Goal: Information Seeking & Learning: Learn about a topic

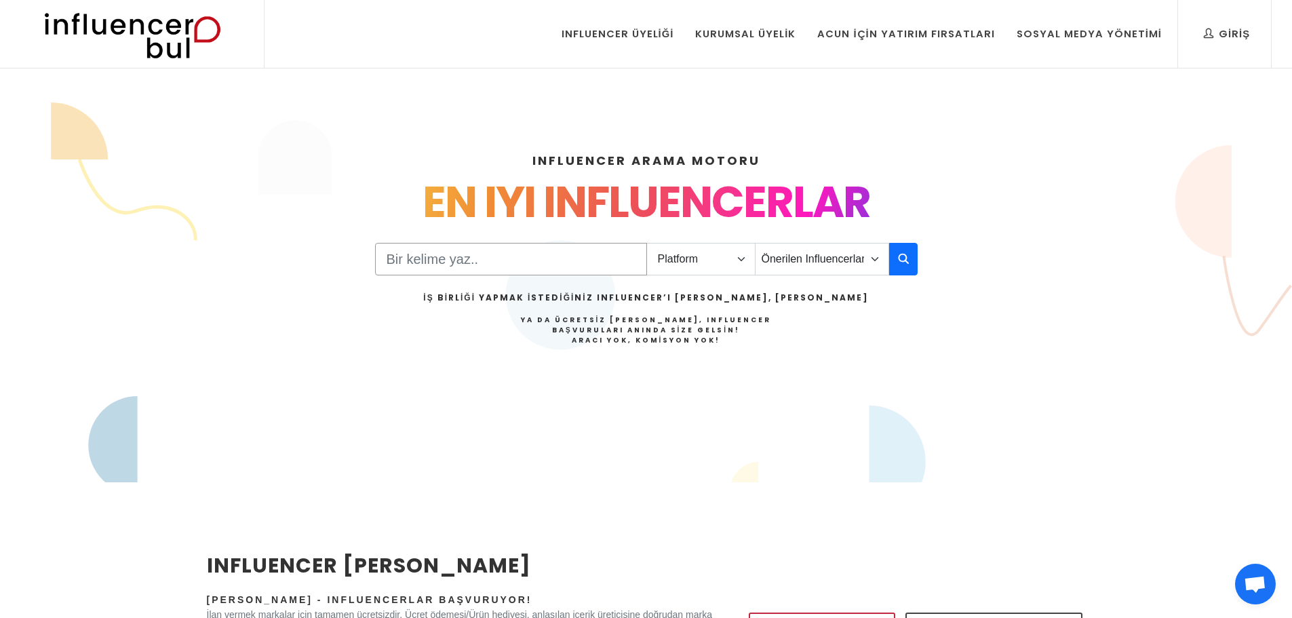
click at [435, 256] on input "Search" at bounding box center [511, 259] width 272 height 33
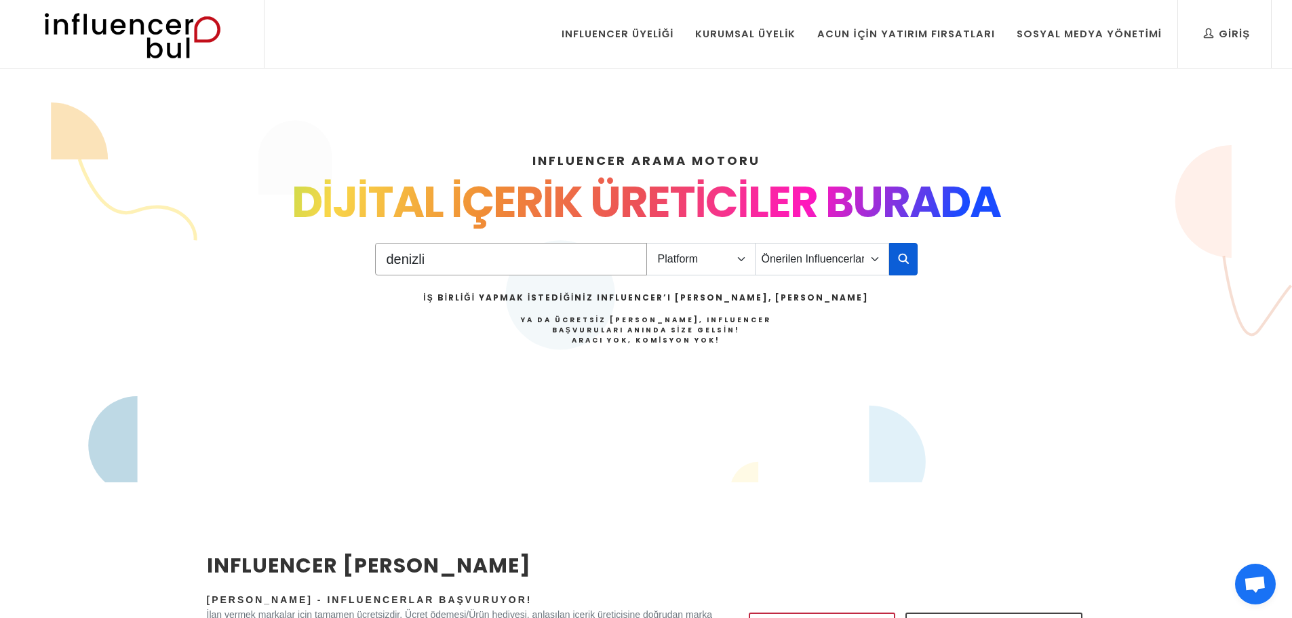
type input "denizli"
click at [893, 262] on button "button" at bounding box center [903, 259] width 28 height 33
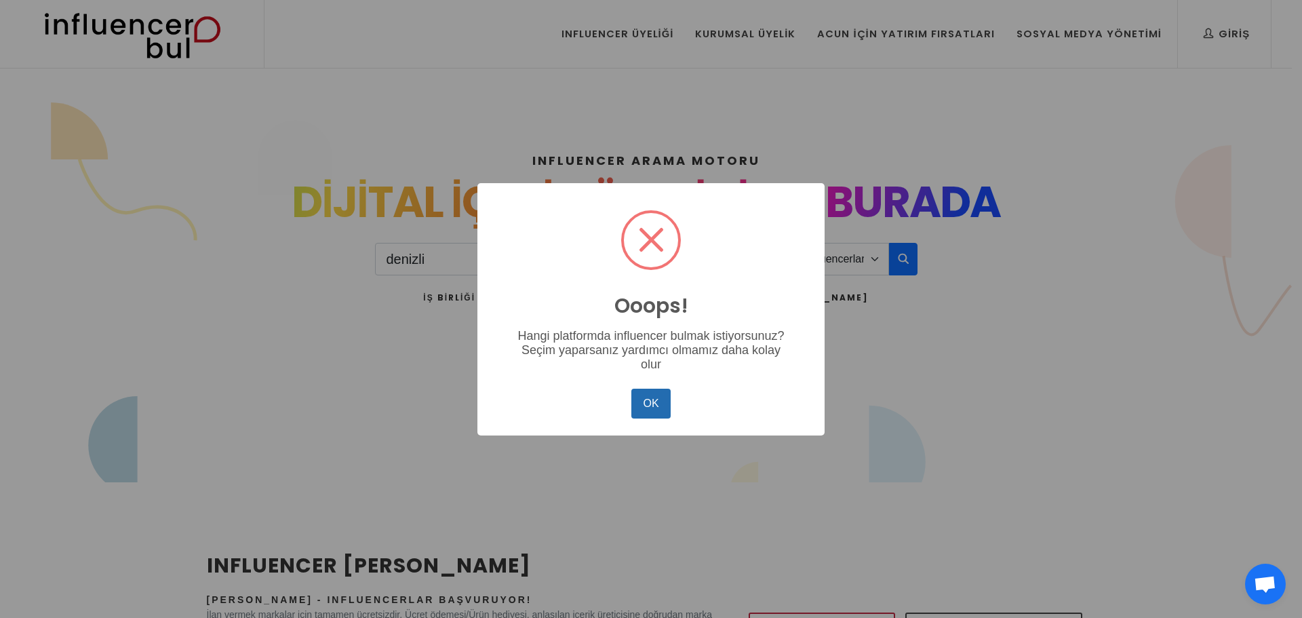
click at [638, 407] on button "OK" at bounding box center [651, 404] width 39 height 30
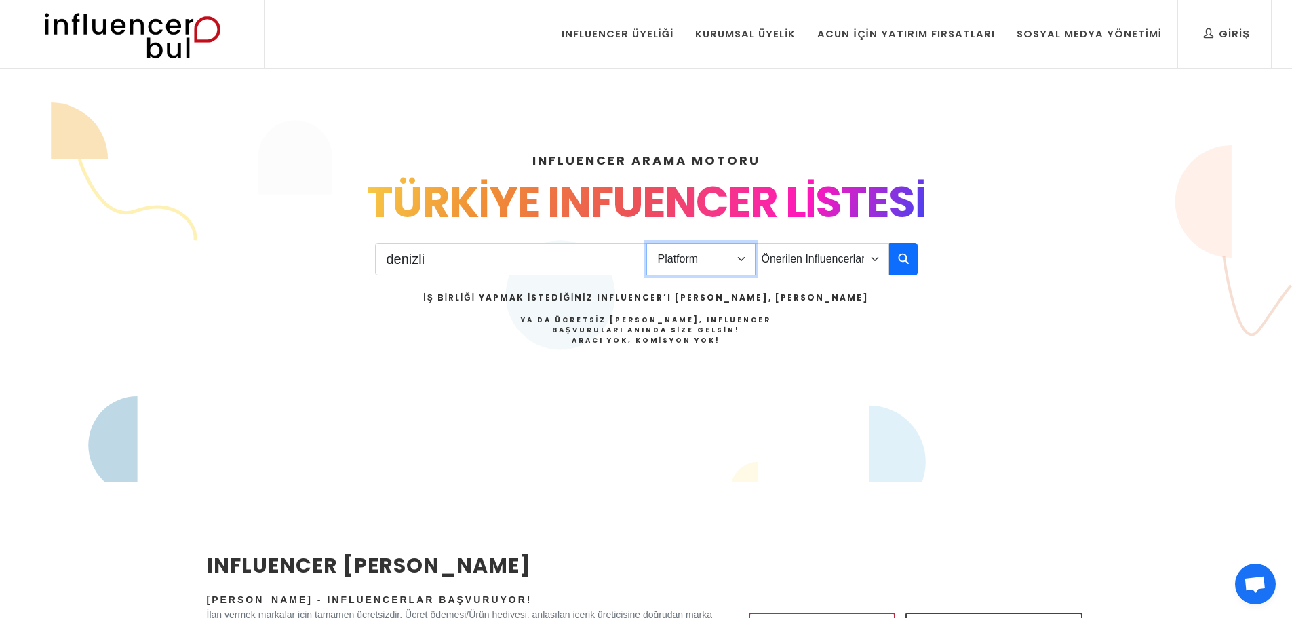
click at [744, 263] on select "Platform Instagram Facebook Youtube Tiktok Twitter Twitch" at bounding box center [700, 259] width 109 height 33
select select "1"
click at [646, 243] on select "Platform Instagram Facebook Youtube Tiktok Twitter Twitch" at bounding box center [700, 259] width 109 height 33
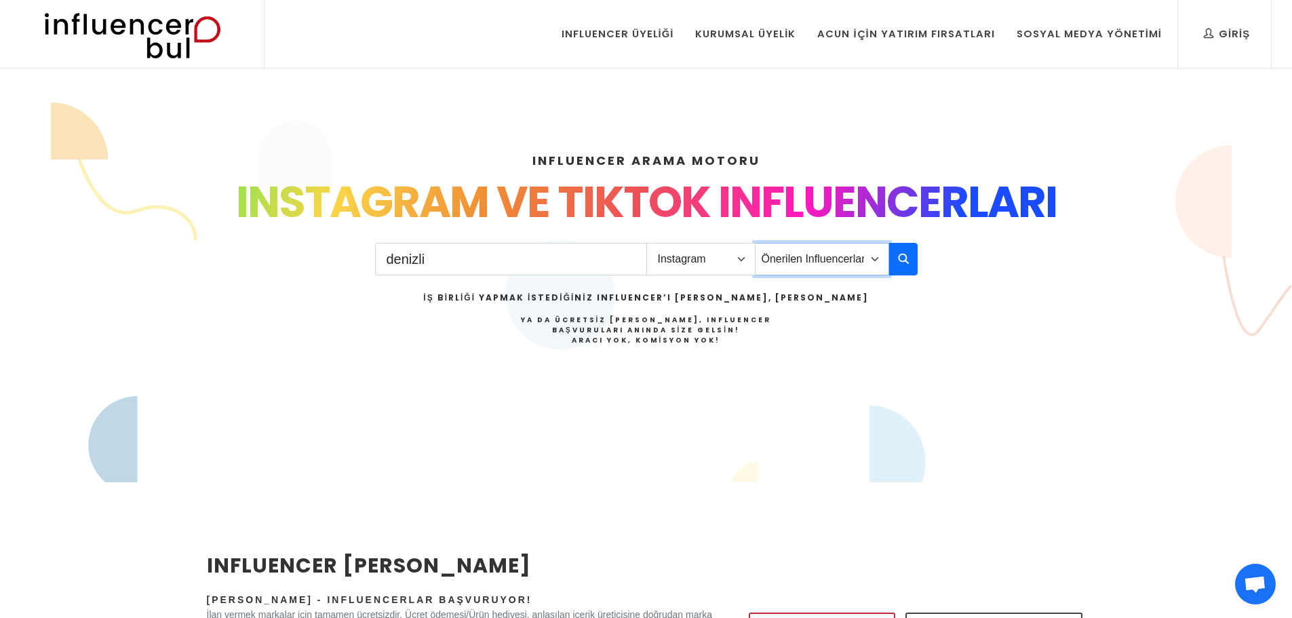
click at [866, 262] on select "Önerilen Influencerlar Aile & Çocuk & Ebeveyn Alışveriş & Giyim & Aksesuar Arab…" at bounding box center [822, 259] width 134 height 33
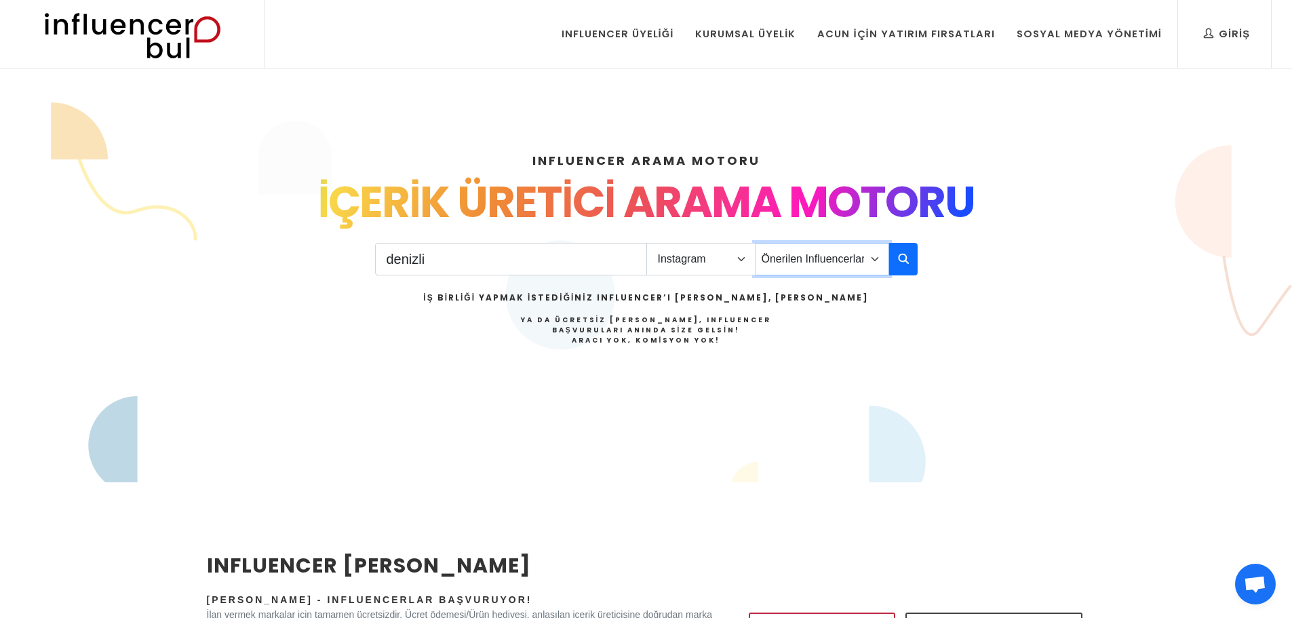
select select "26"
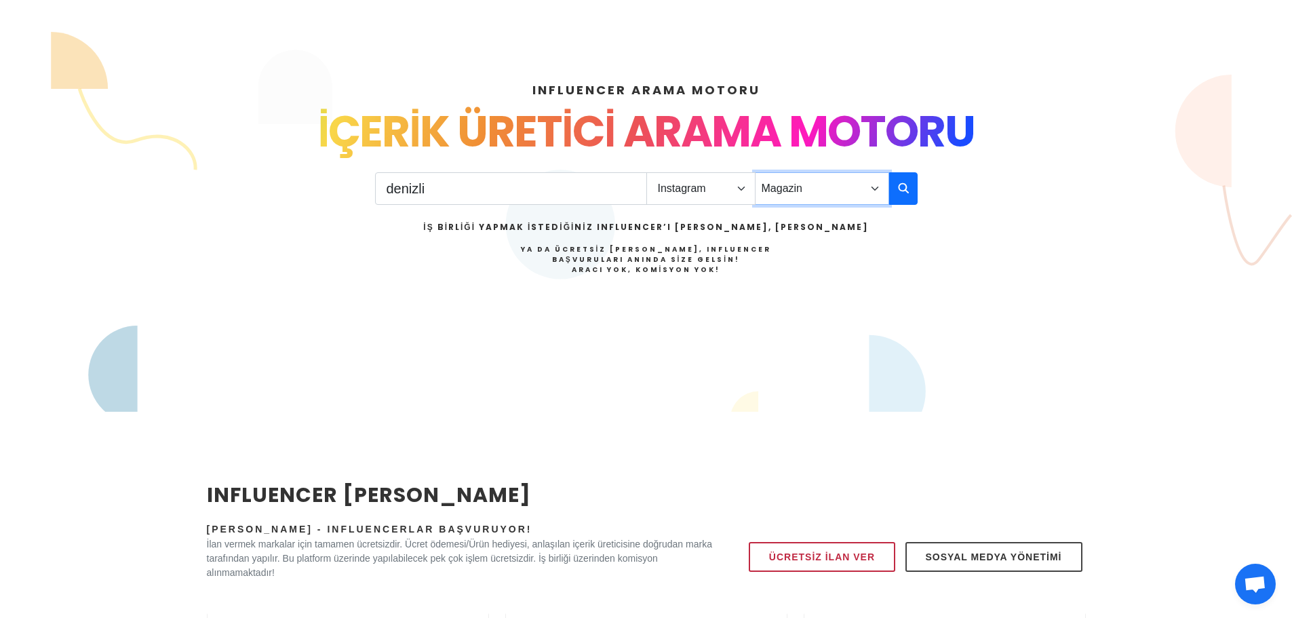
scroll to position [136, 0]
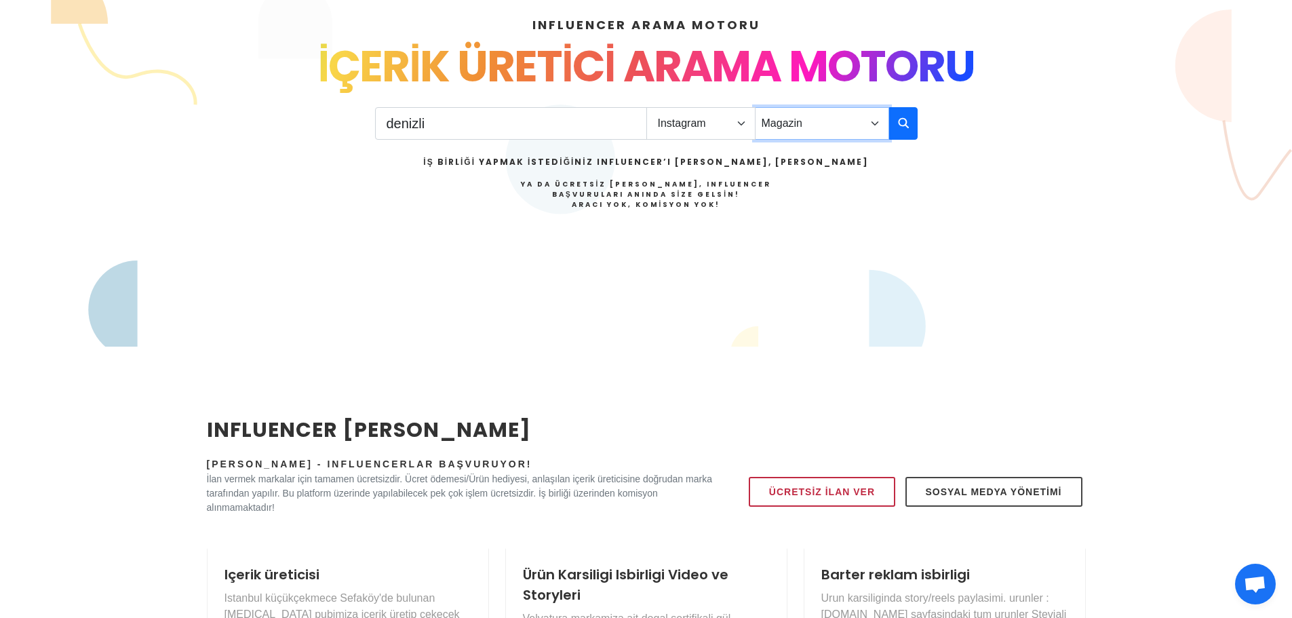
click at [866, 111] on select "Önerilen Influencerlar Aile & Çocuk & Ebeveyn Alışveriş & Giyim & Aksesuar Arab…" at bounding box center [822, 123] width 134 height 33
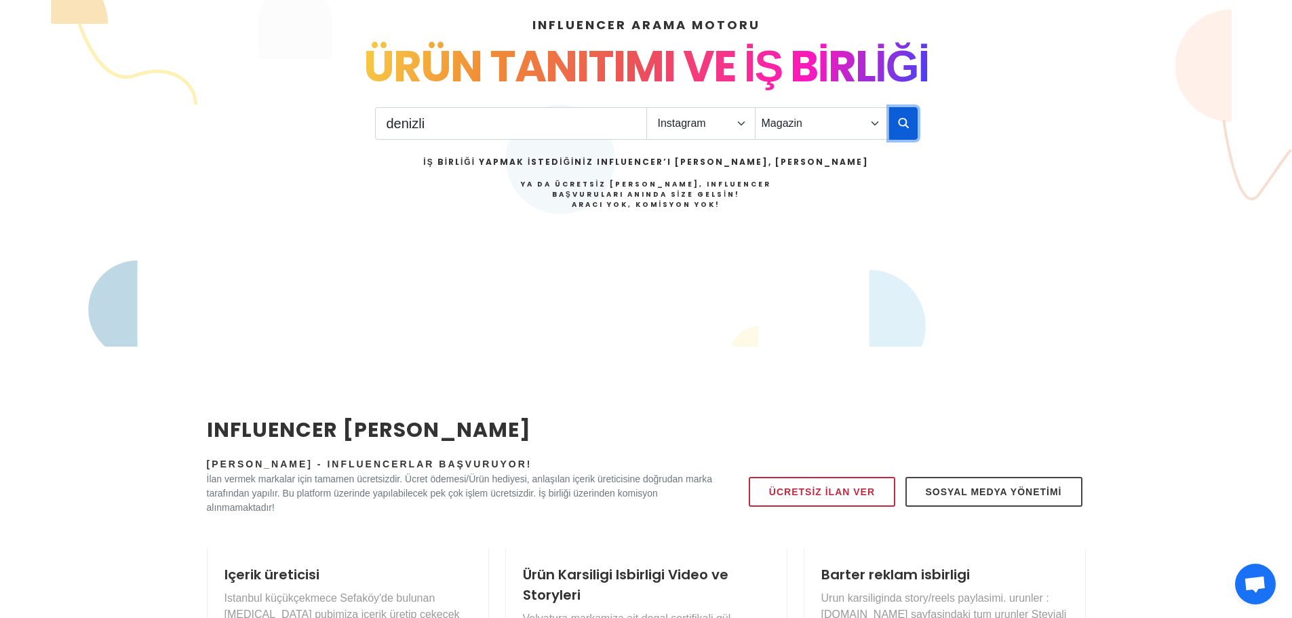
click at [907, 111] on button "button" at bounding box center [903, 123] width 28 height 33
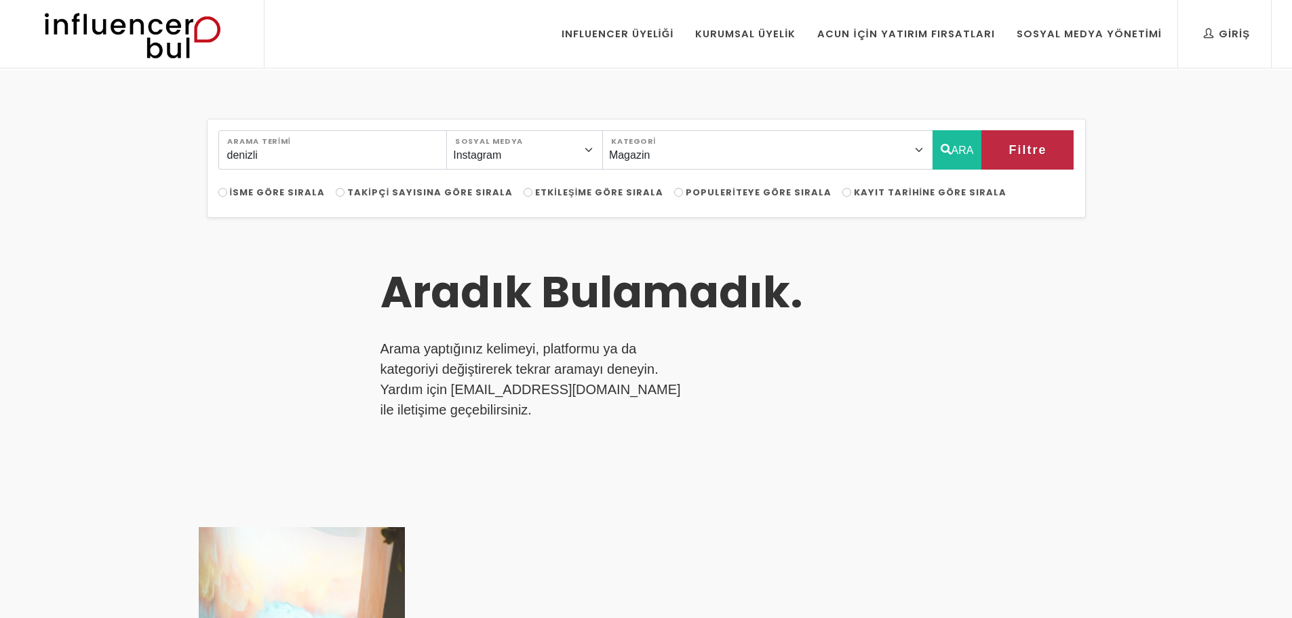
select select "26"
click at [278, 163] on input "denizli" at bounding box center [332, 149] width 229 height 39
type input "d"
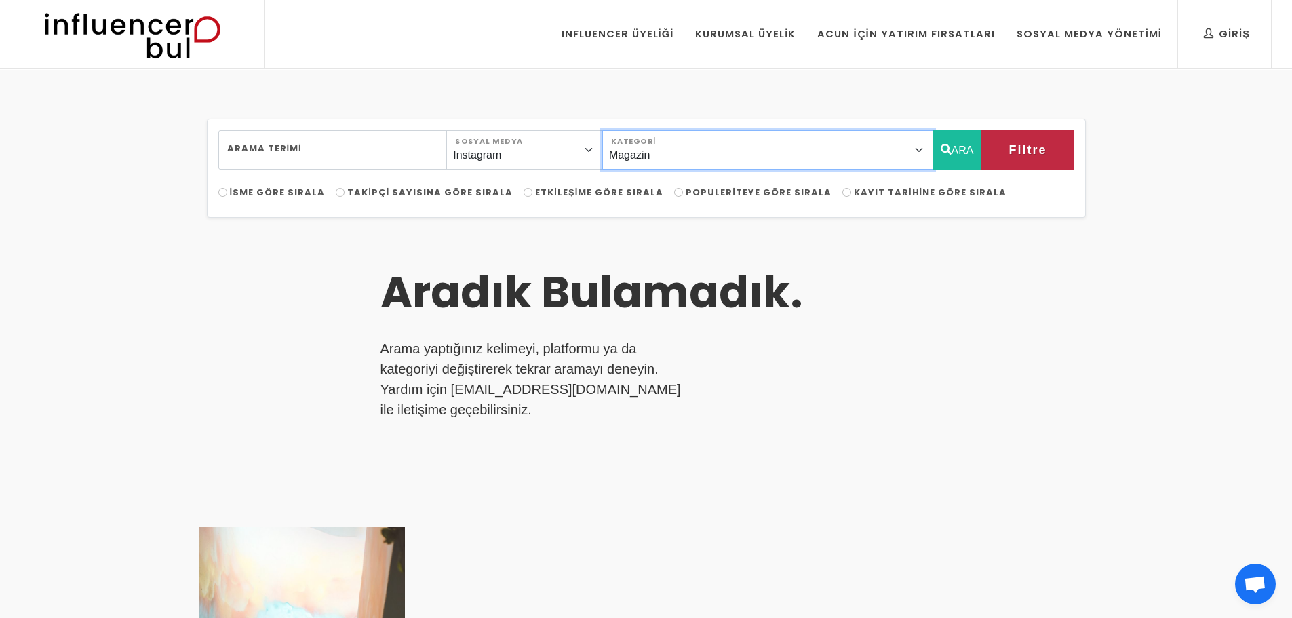
click at [720, 147] on select "Önerilen Influencerlar Aile & [PERSON_NAME] & [PERSON_NAME] [PERSON_NAME] & Giy…" at bounding box center [767, 149] width 331 height 39
select select "12"
click at [633, 130] on select "Önerilen Influencerlar Aile & [PERSON_NAME] & [PERSON_NAME] [PERSON_NAME] & Giy…" at bounding box center [767, 149] width 331 height 39
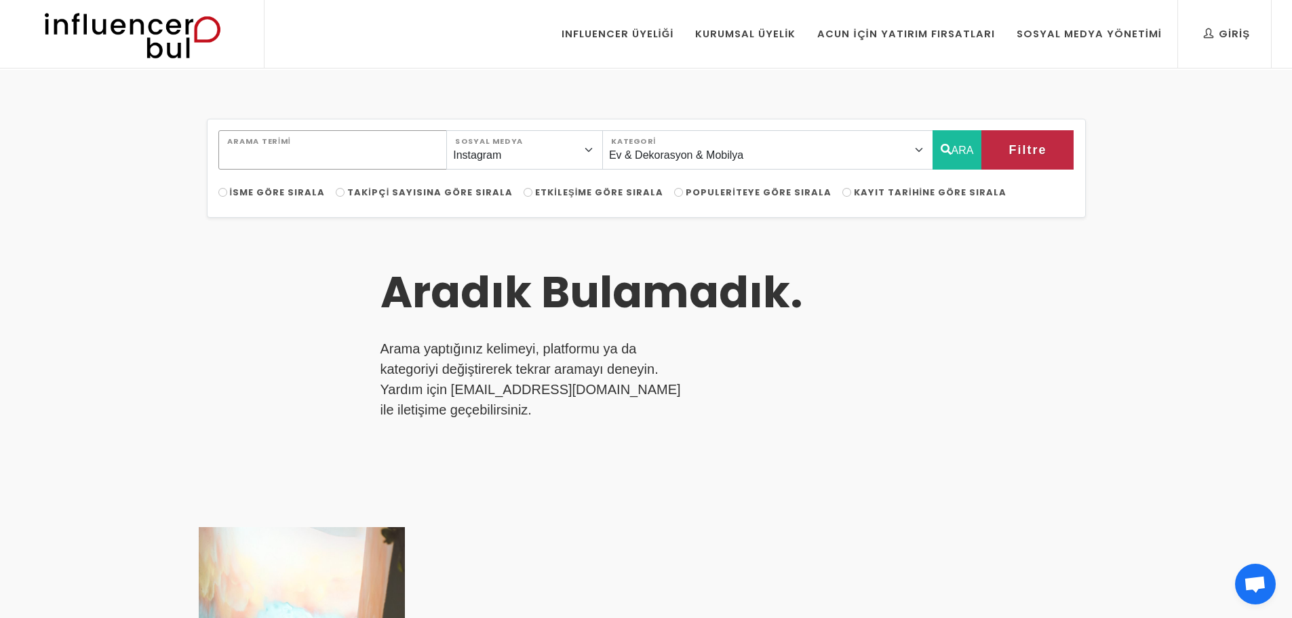
click at [324, 147] on input "Arama Terimi" at bounding box center [332, 149] width 229 height 39
click at [951, 149] on button "ARA" at bounding box center [958, 149] width 50 height 39
click at [951, 143] on button "ARA" at bounding box center [958, 149] width 50 height 39
click at [288, 155] on input "denizli" at bounding box center [332, 149] width 229 height 39
type input "d"
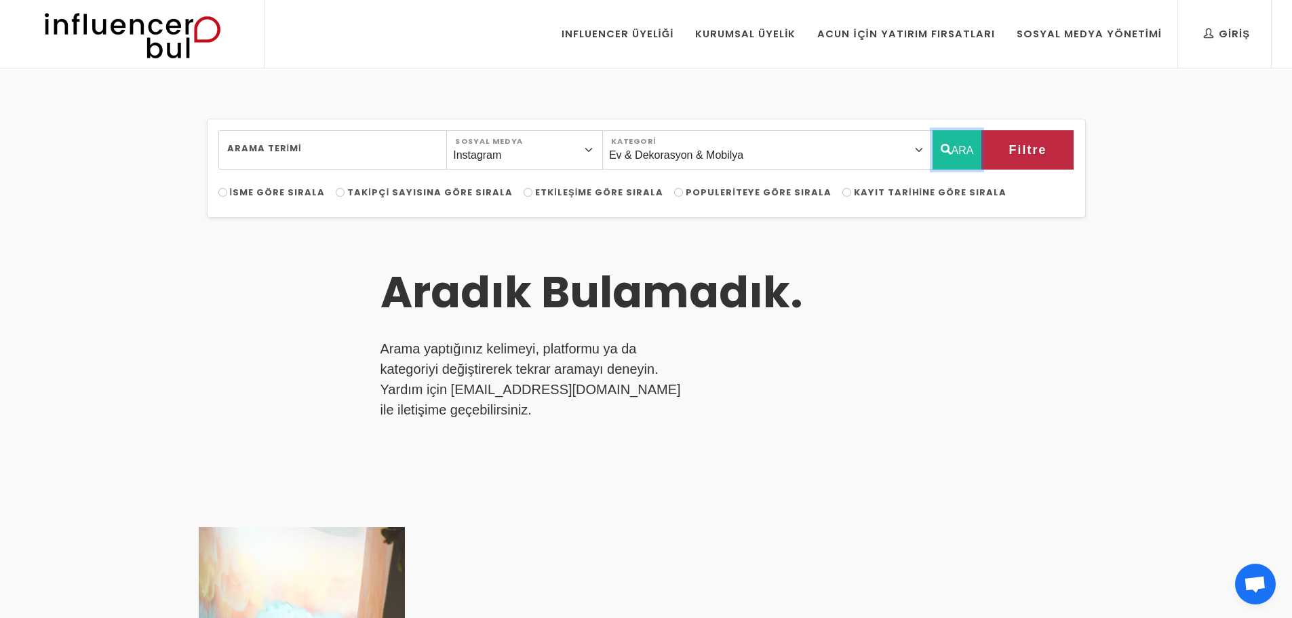
click at [951, 149] on button "ARA" at bounding box center [958, 149] width 50 height 39
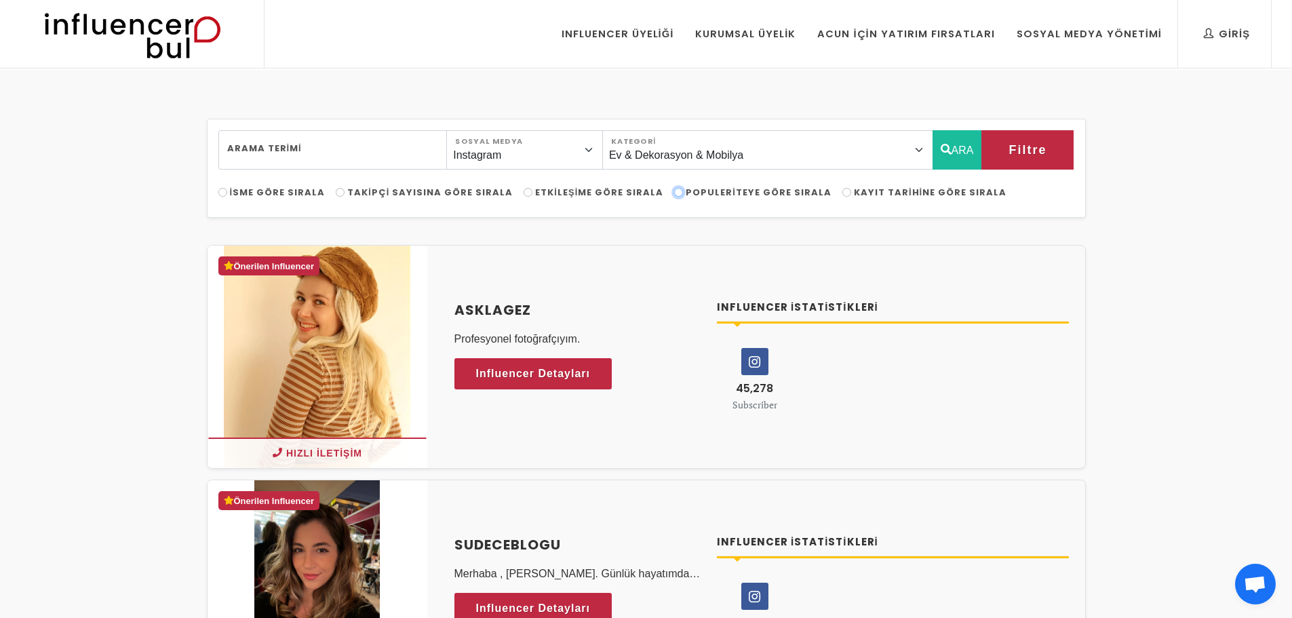
click at [674, 193] on input "Populeriteye Göre Sırala" at bounding box center [678, 192] width 9 height 9
radio input "true"
